Goal: Information Seeking & Learning: Check status

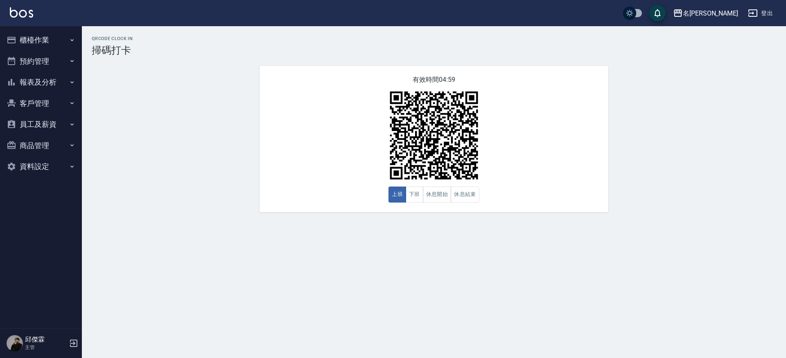
click at [52, 43] on button "櫃檯作業" at bounding box center [40, 39] width 75 height 21
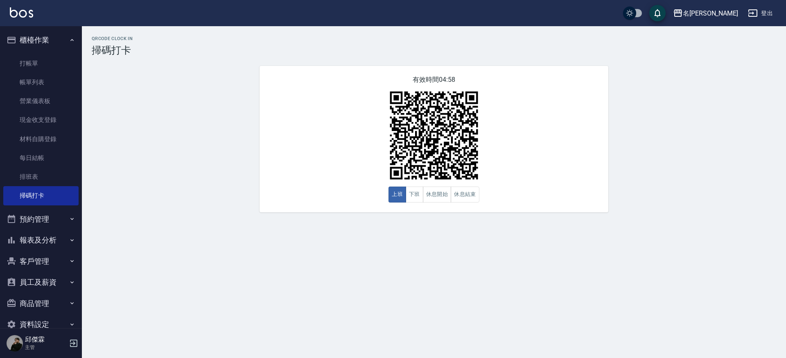
click at [44, 216] on button "預約管理" at bounding box center [40, 219] width 75 height 21
click at [40, 303] on button "報表及分析" at bounding box center [40, 303] width 75 height 21
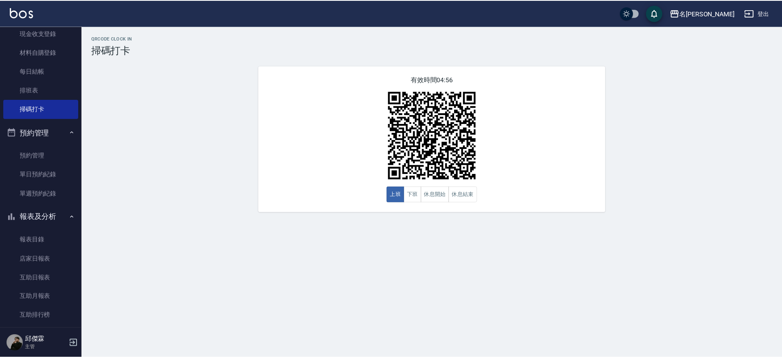
scroll to position [88, 0]
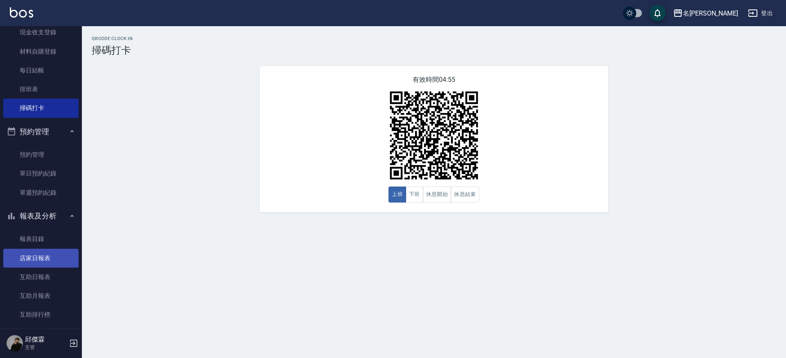
click at [39, 254] on link "店家日報表" at bounding box center [40, 258] width 75 height 19
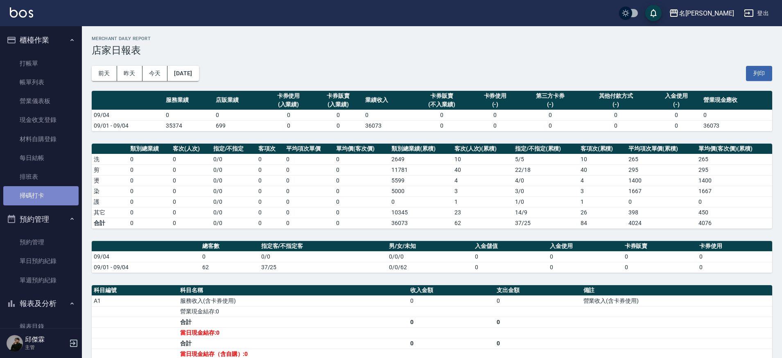
click at [54, 198] on link "掃碼打卡" at bounding box center [40, 195] width 75 height 19
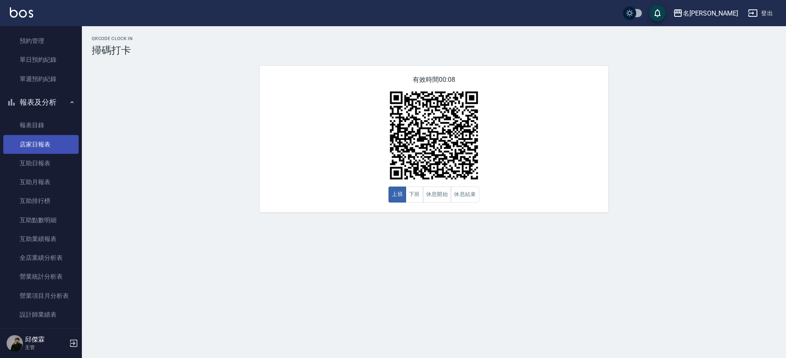
scroll to position [212, 0]
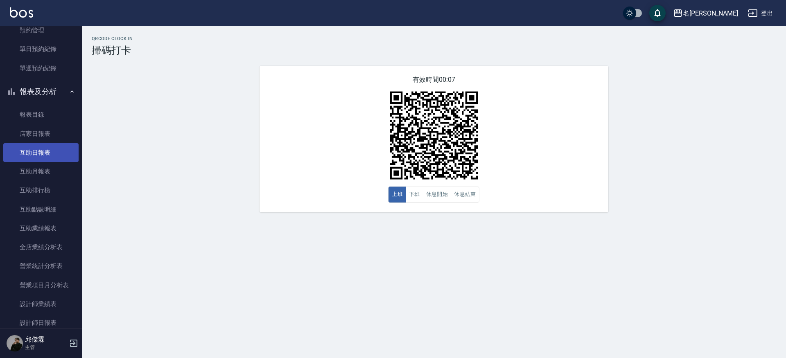
click at [50, 148] on link "互助日報表" at bounding box center [40, 152] width 75 height 19
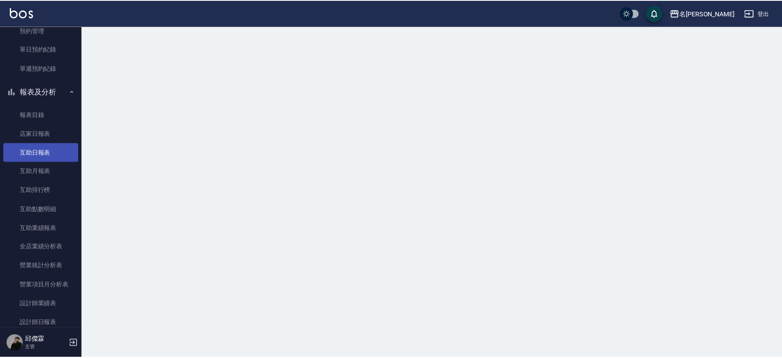
scroll to position [213, 0]
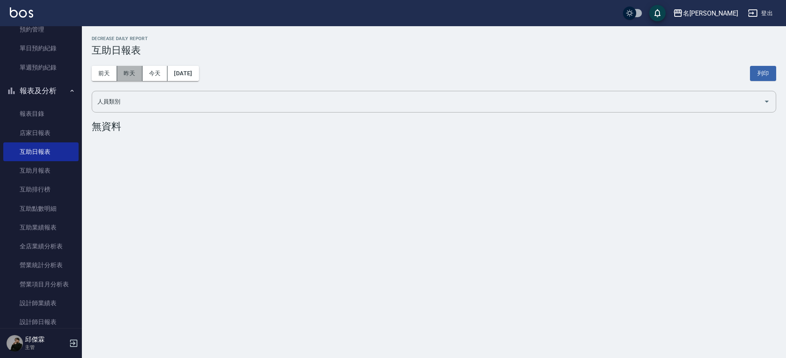
click at [138, 75] on button "昨天" at bounding box center [129, 73] width 25 height 15
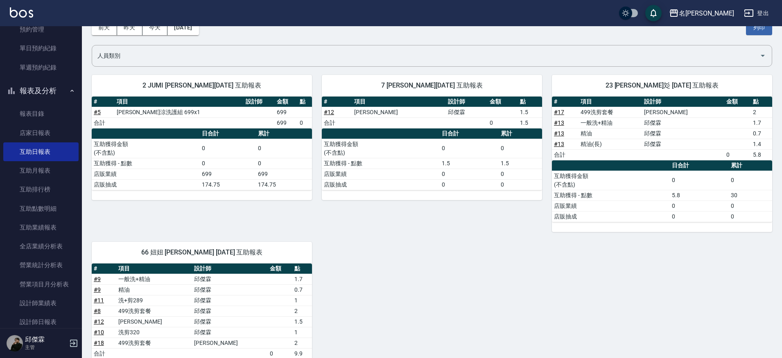
scroll to position [128, 0]
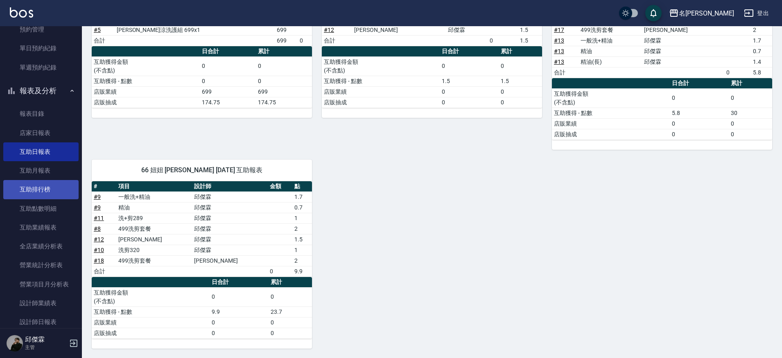
click at [57, 182] on link "互助排行榜" at bounding box center [40, 189] width 75 height 19
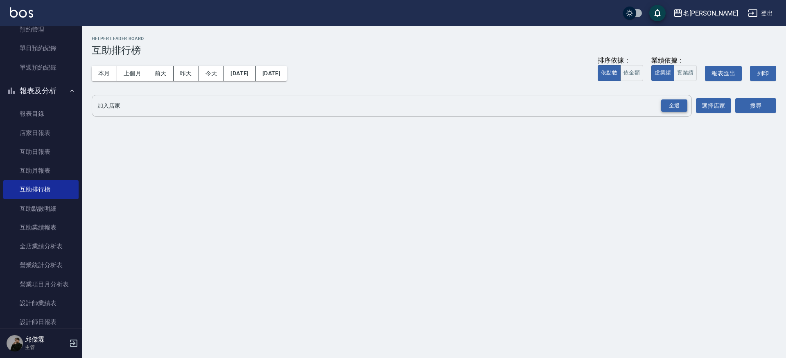
click at [681, 108] on div "全選" at bounding box center [674, 105] width 26 height 13
click at [739, 101] on button "搜尋" at bounding box center [755, 106] width 41 height 15
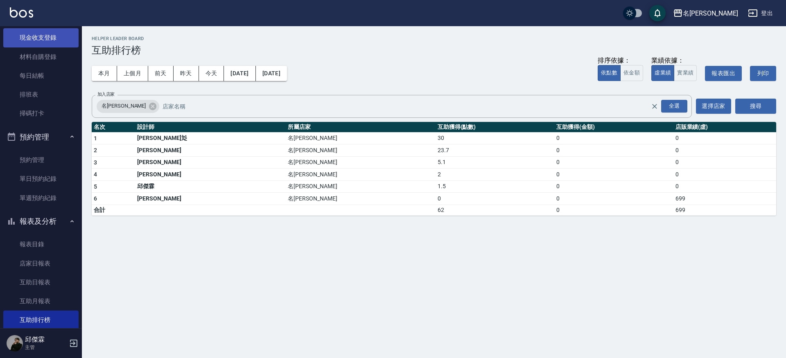
scroll to position [97, 0]
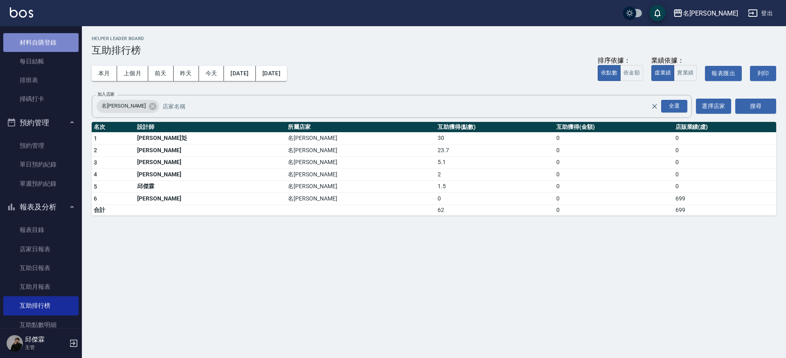
click at [50, 36] on link "材料自購登錄" at bounding box center [40, 42] width 75 height 19
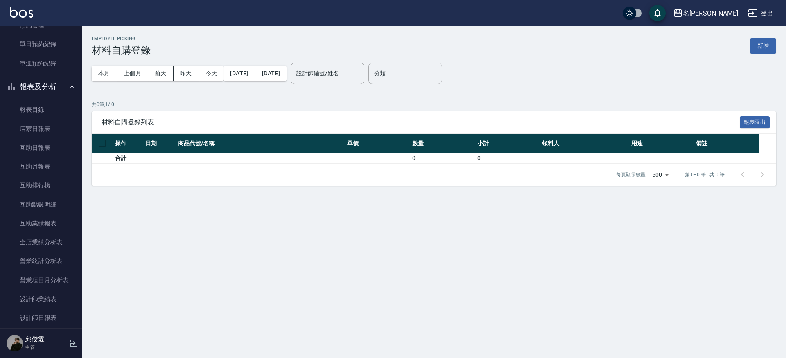
scroll to position [217, 0]
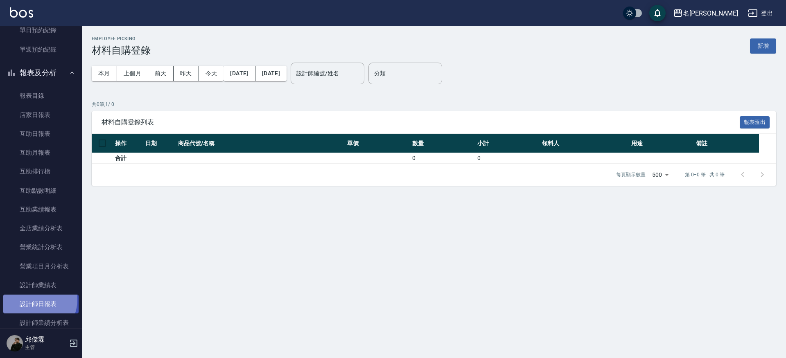
click at [34, 298] on link "設計師日報表" at bounding box center [40, 304] width 75 height 19
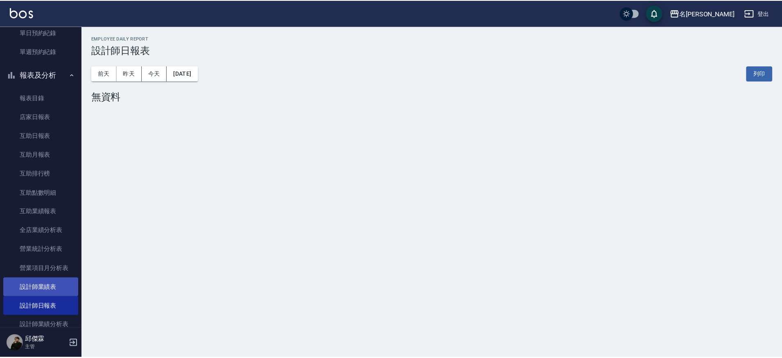
scroll to position [228, 0]
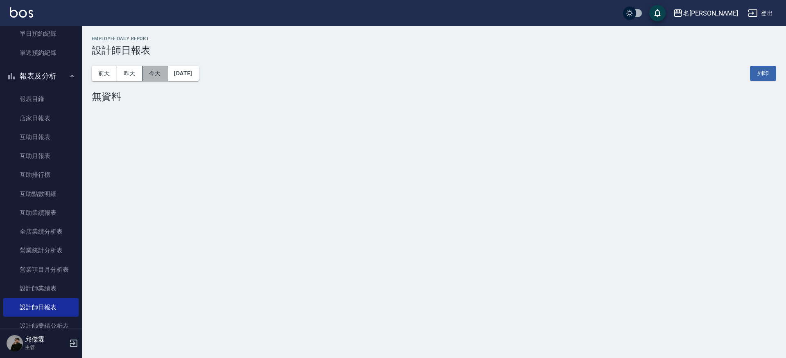
click at [142, 71] on button "今天" at bounding box center [154, 73] width 25 height 15
click at [129, 73] on button "昨天" at bounding box center [129, 73] width 25 height 15
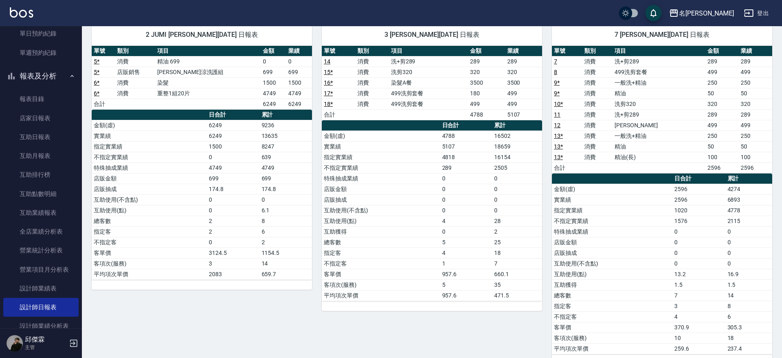
scroll to position [67, 0]
